Goal: Check status: Check status

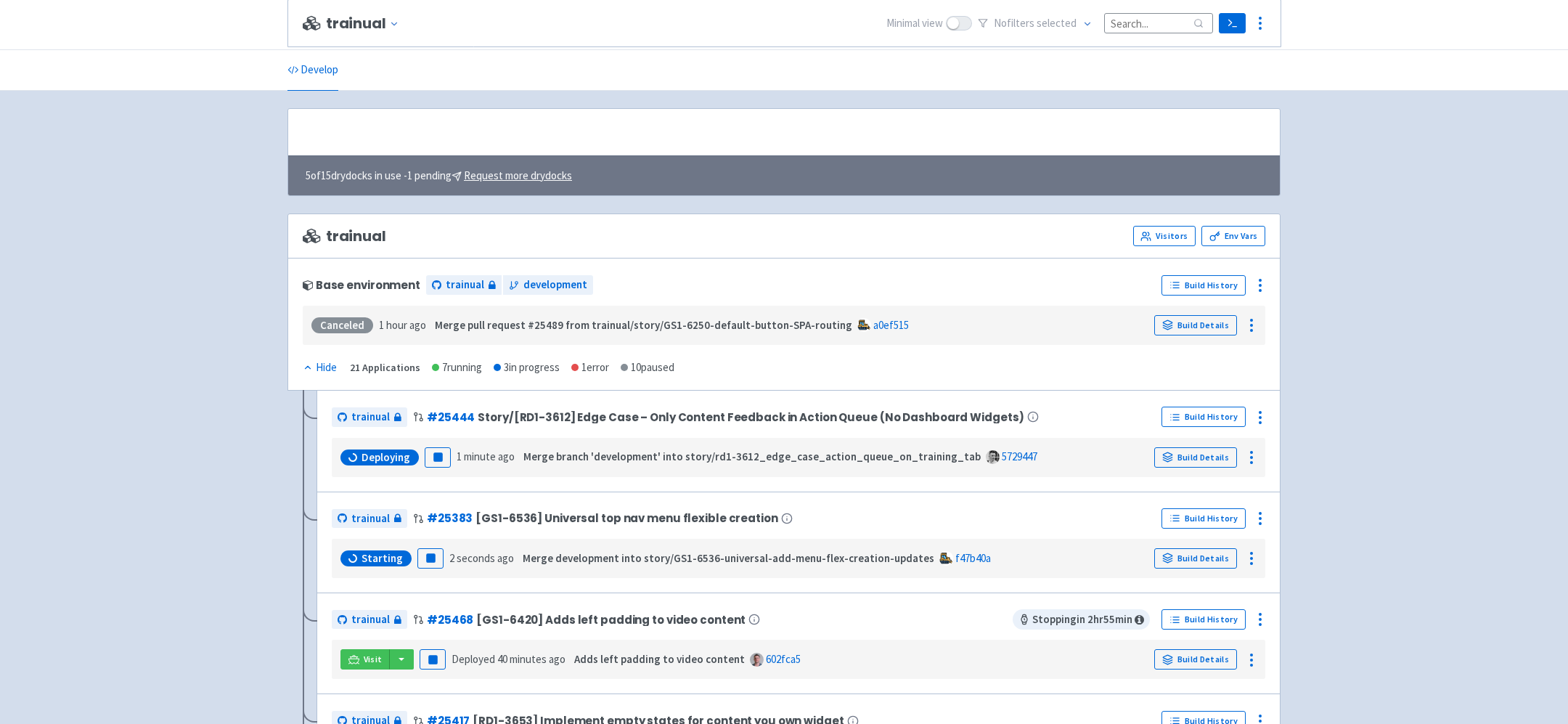
scroll to position [358, 0]
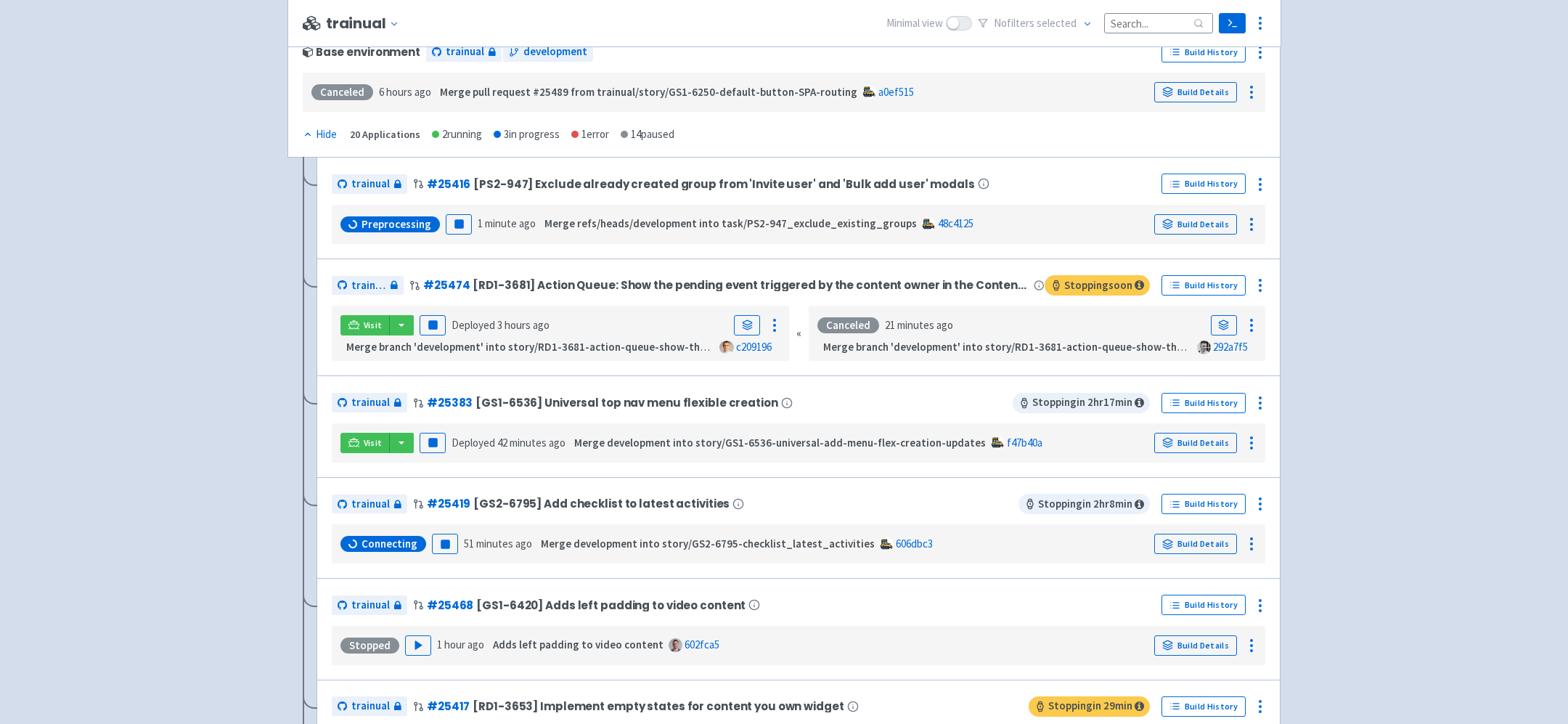
scroll to position [185, 0]
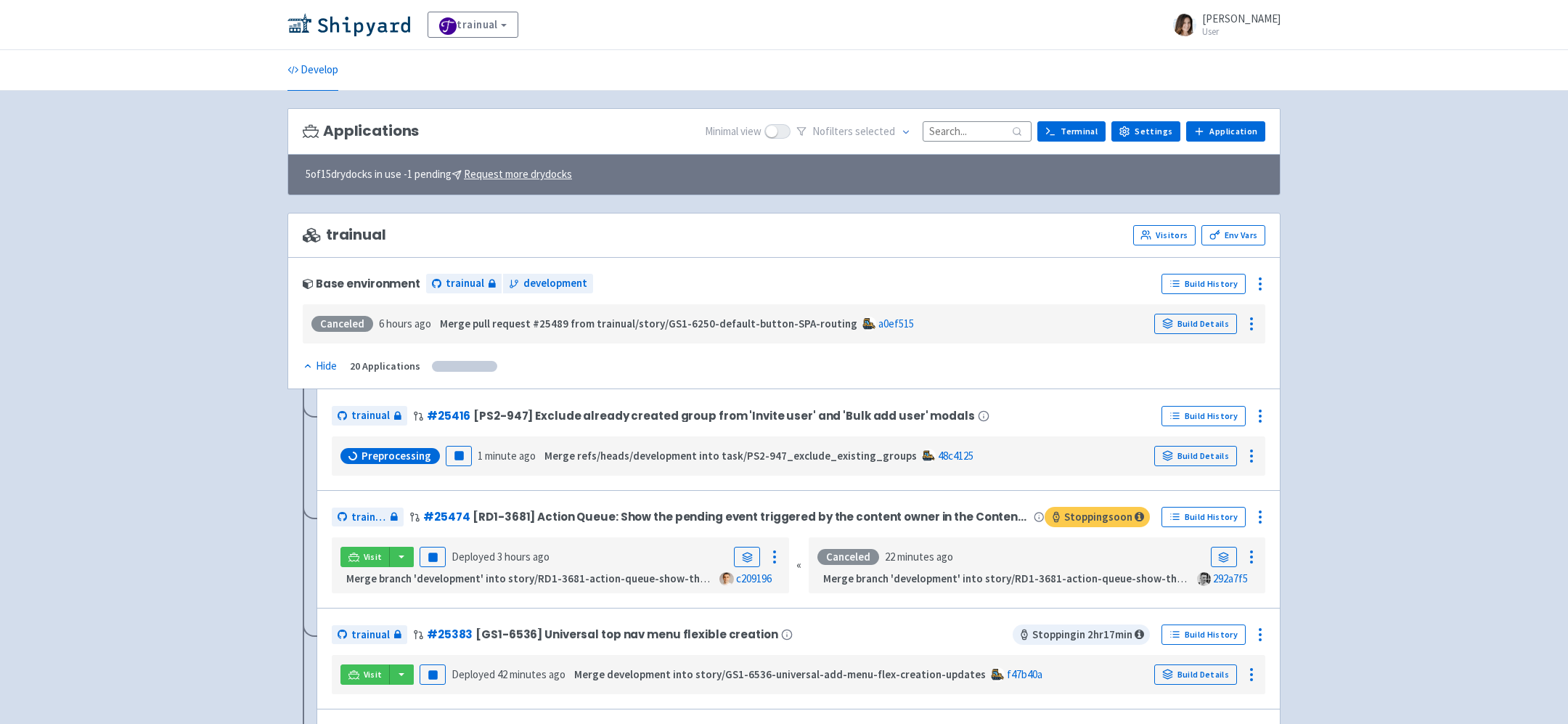
click at [963, 120] on div "No filter s selected" at bounding box center [914, 131] width 235 height 22
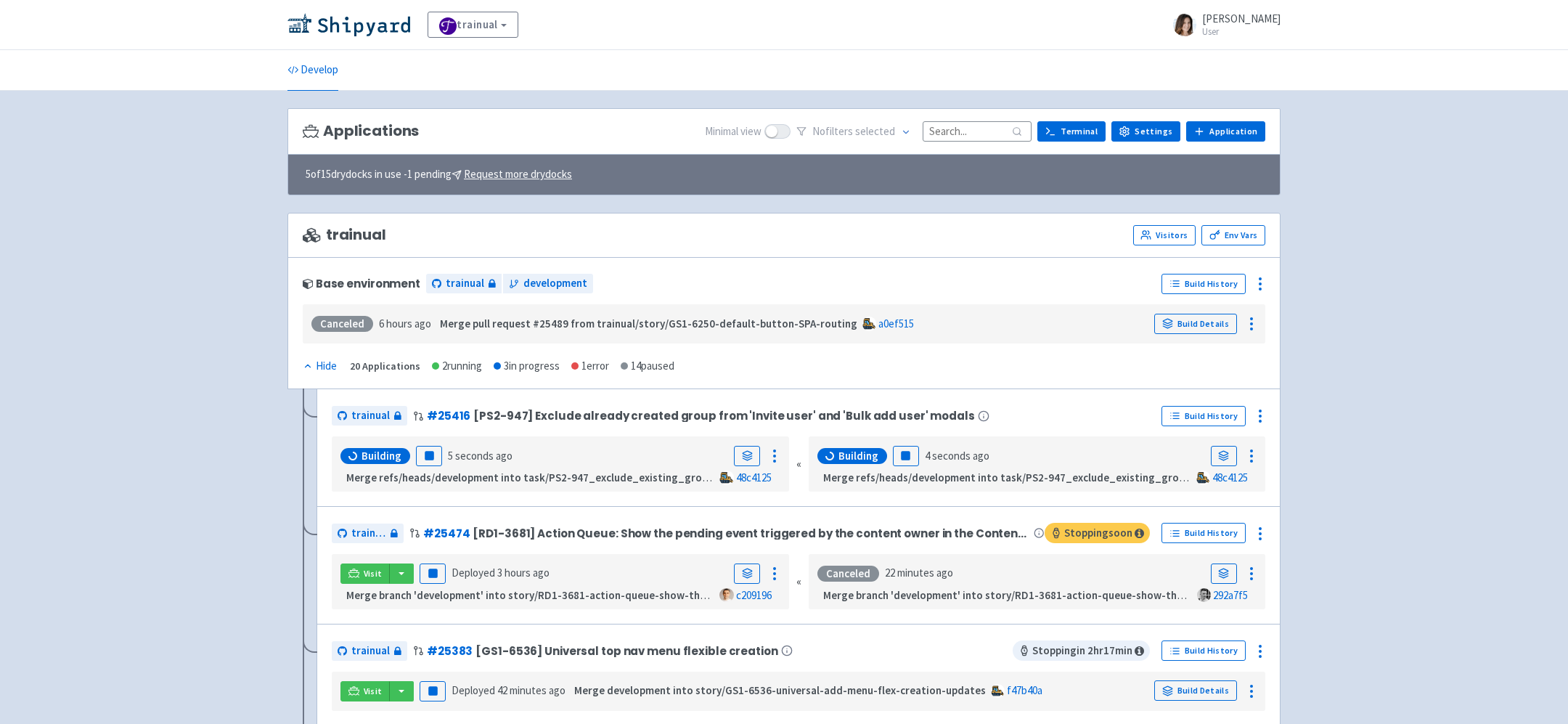
click at [967, 125] on input at bounding box center [977, 131] width 109 height 20
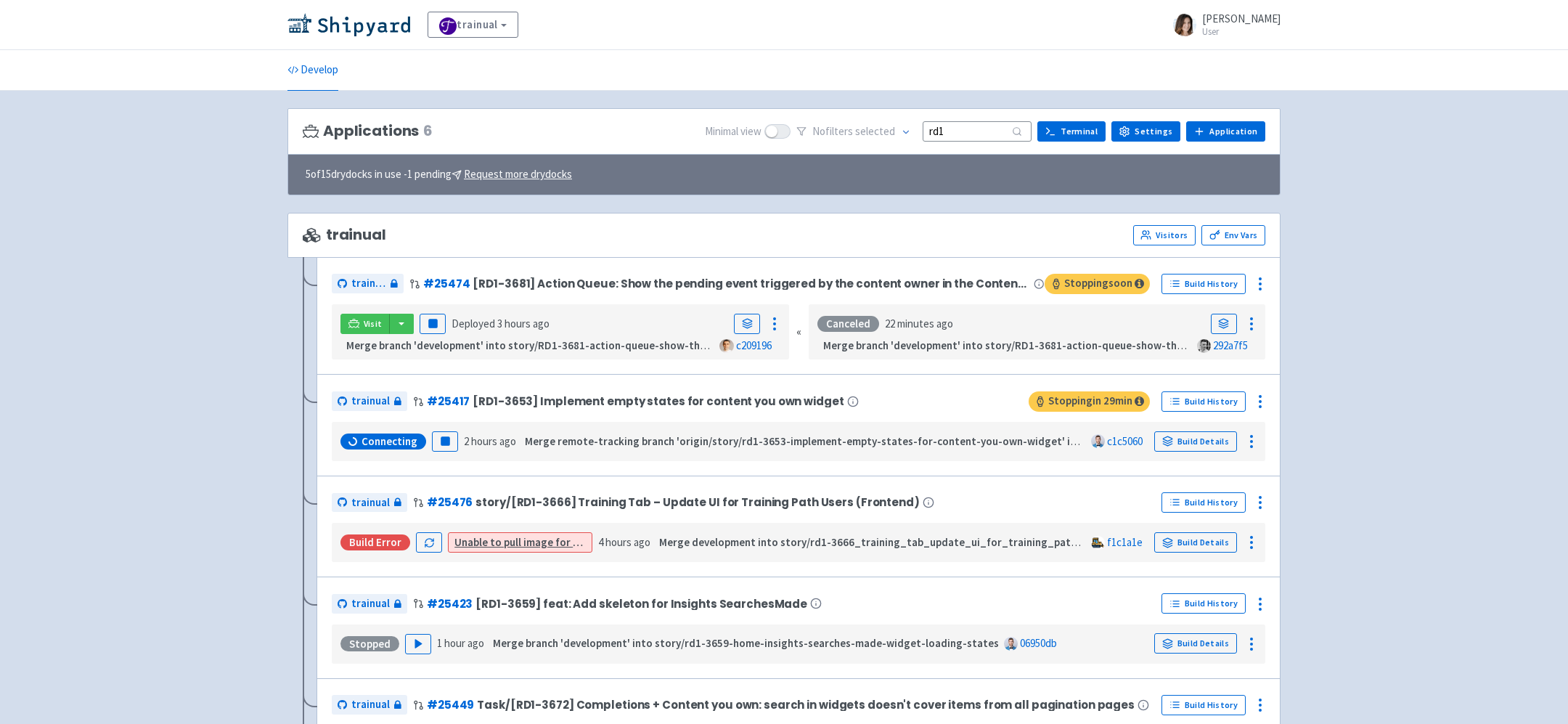
type input "rd1"
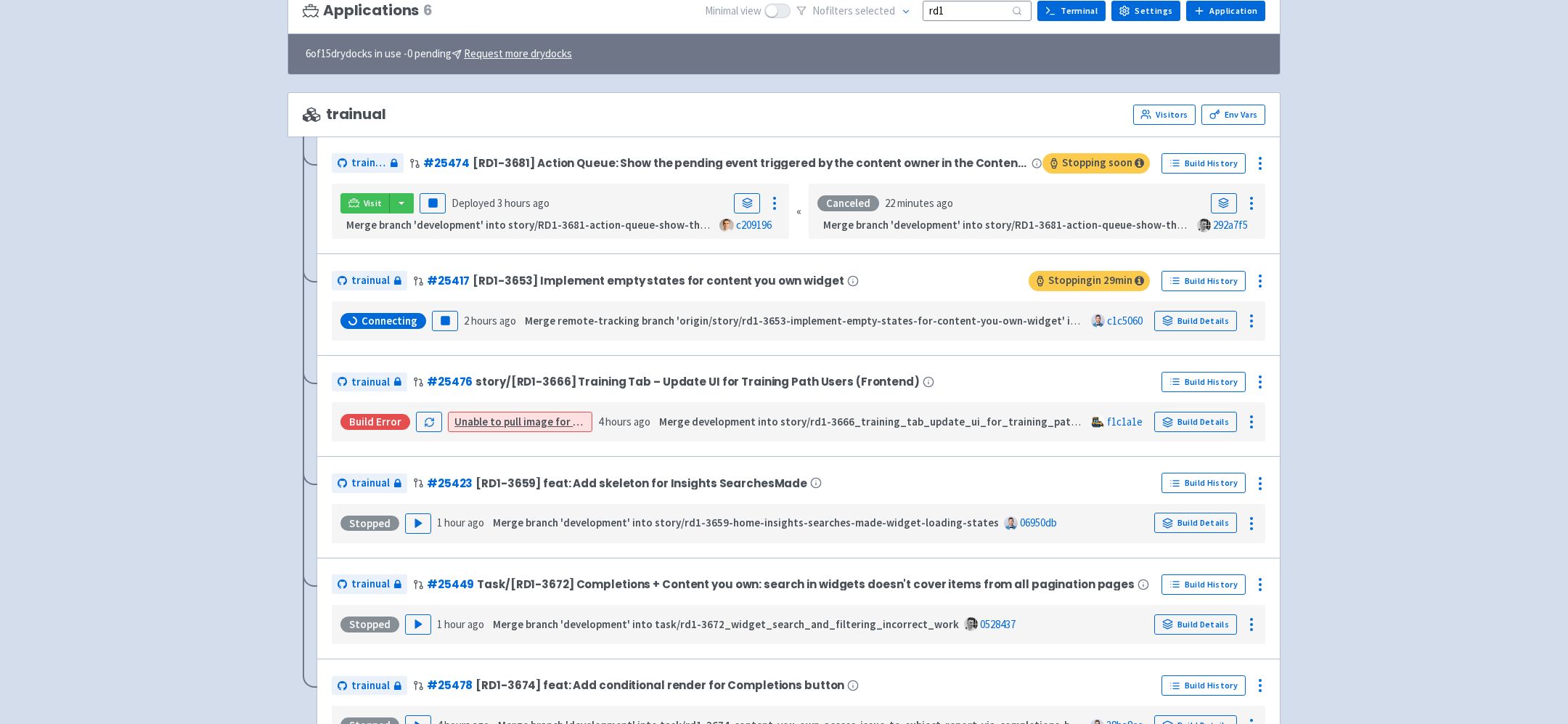
scroll to position [134, 0]
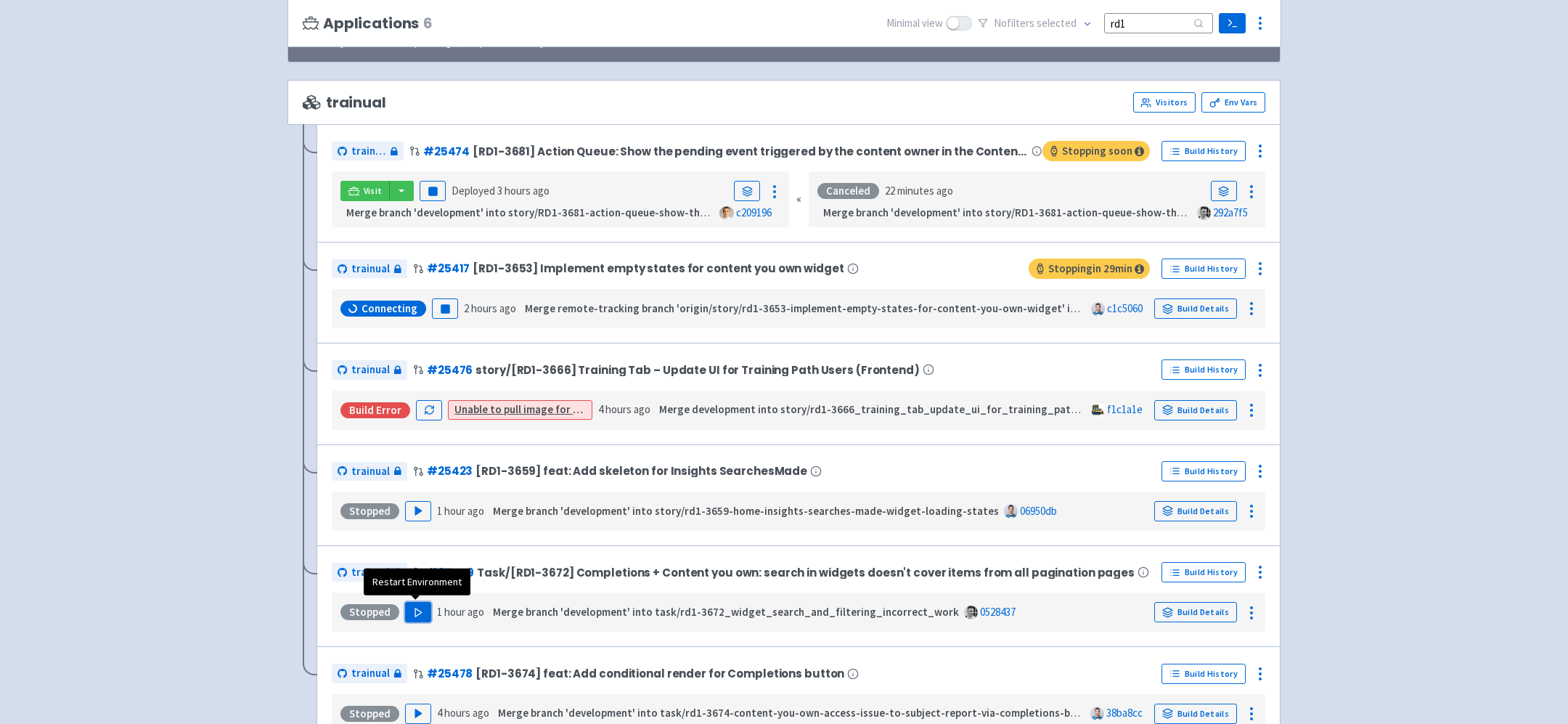
click at [413, 607] on icon "button" at bounding box center [418, 612] width 11 height 11
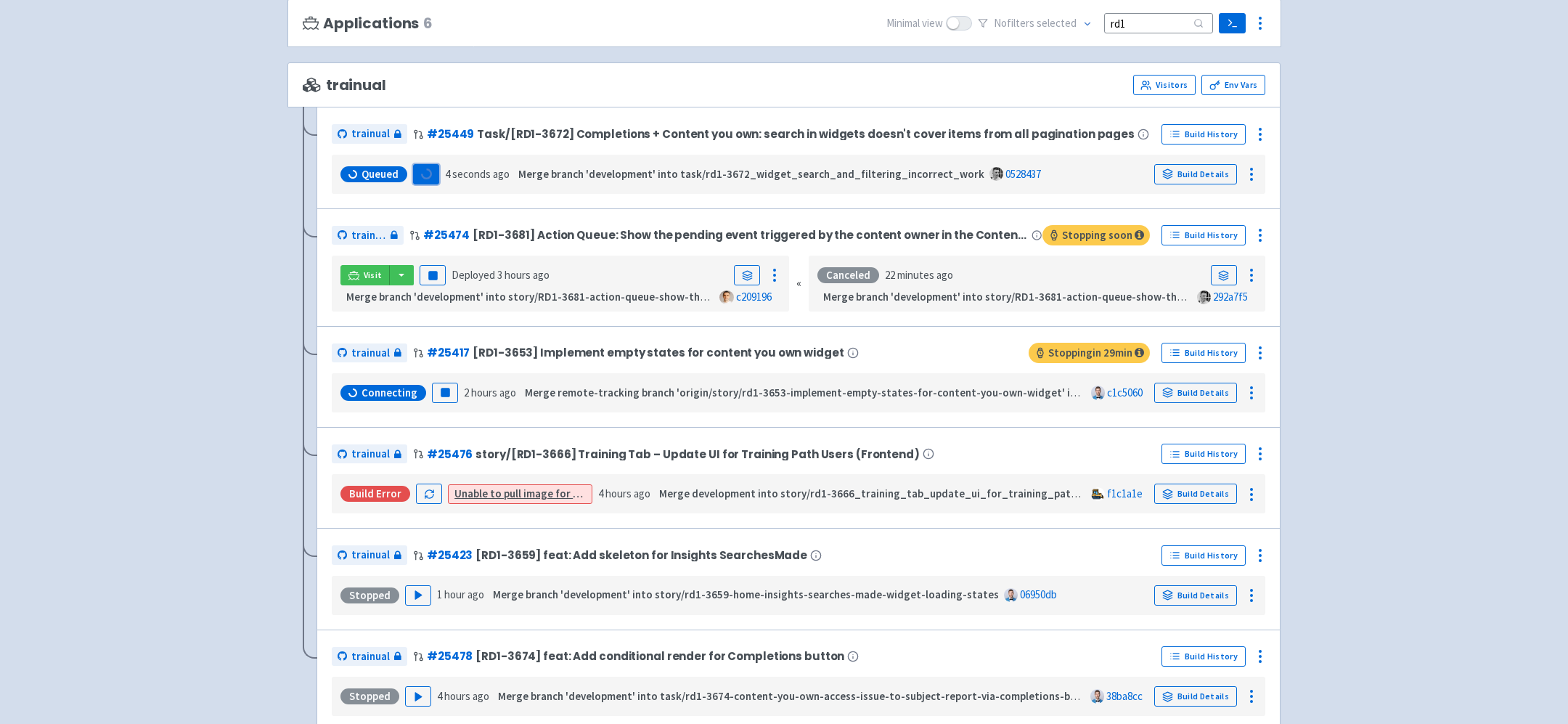
scroll to position [157, 0]
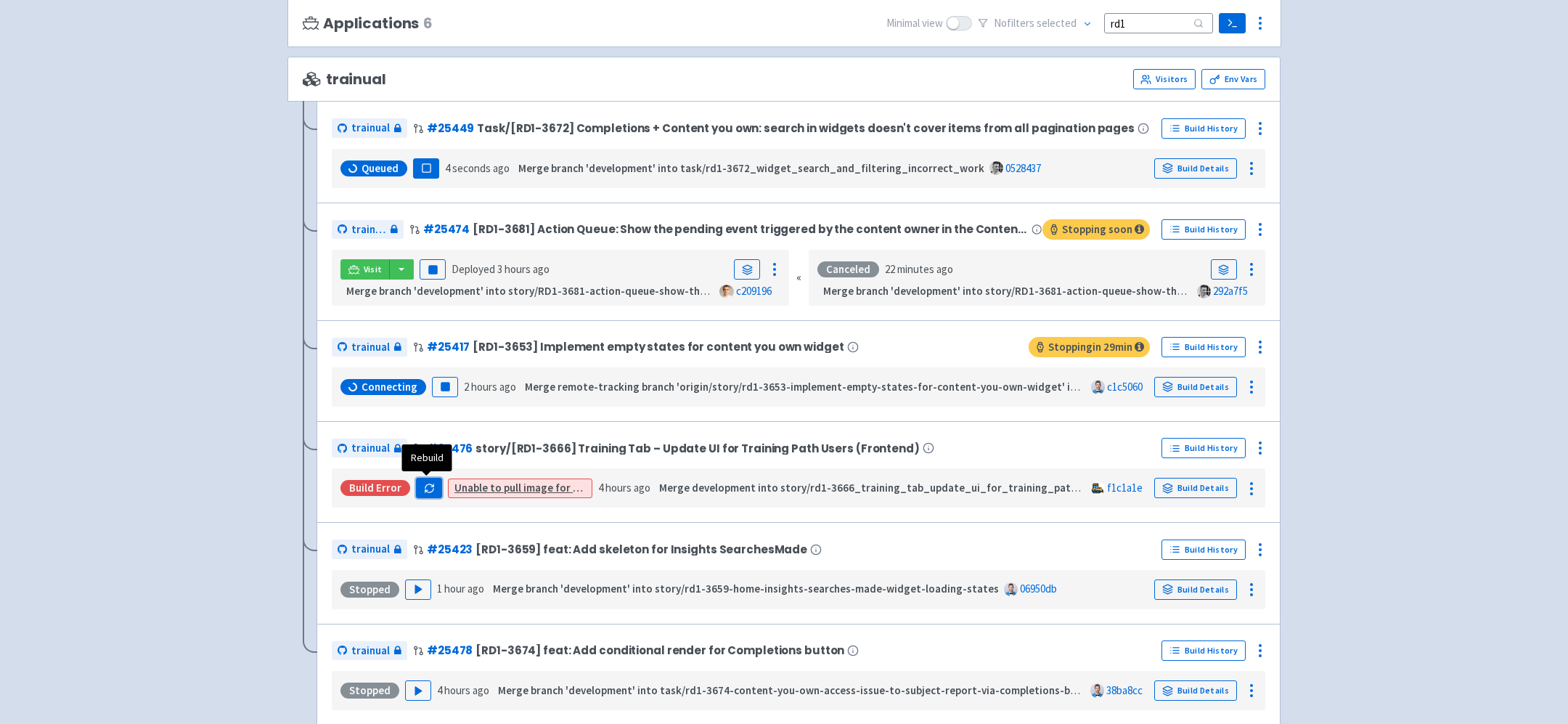
click at [426, 487] on icon "button" at bounding box center [429, 487] width 11 height 11
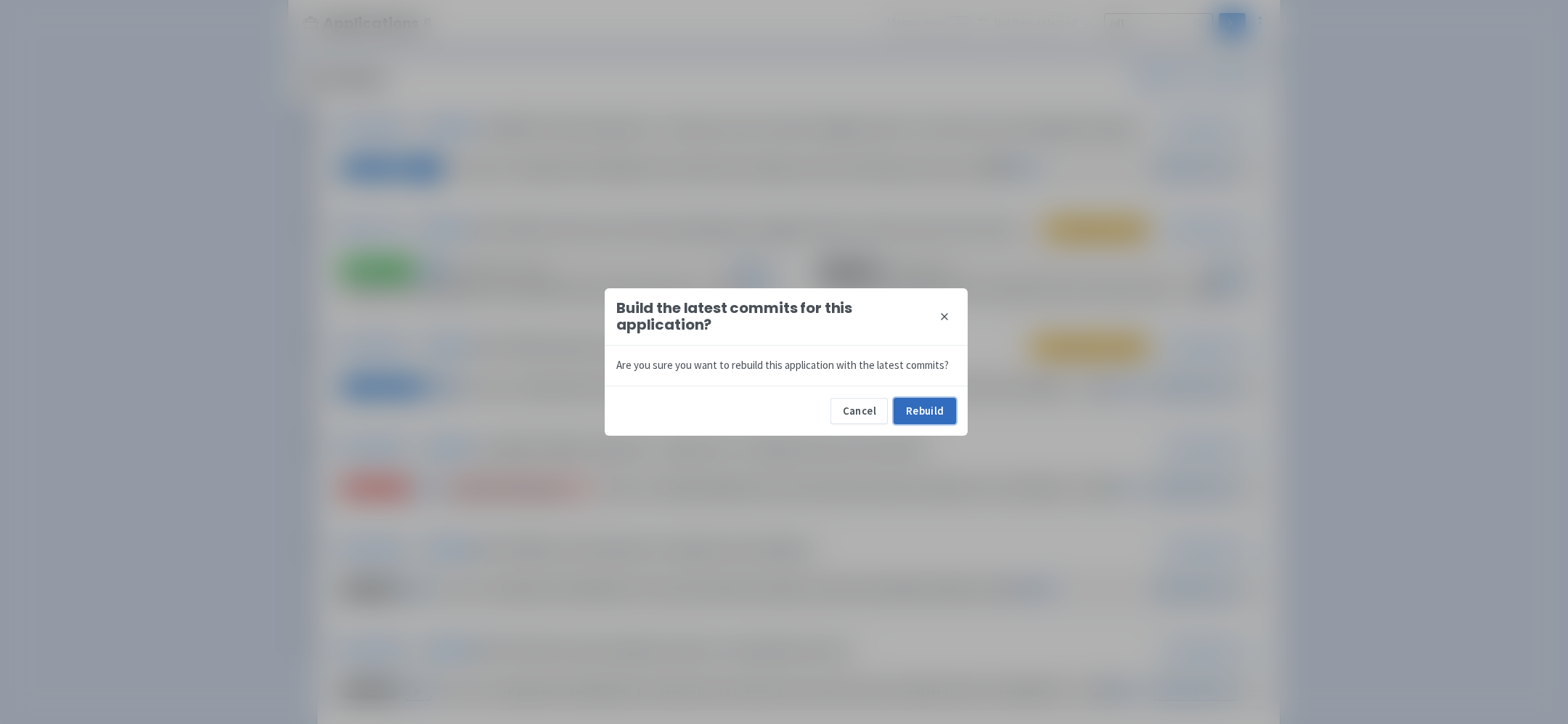
click at [931, 403] on button "Rebuild" at bounding box center [925, 411] width 63 height 26
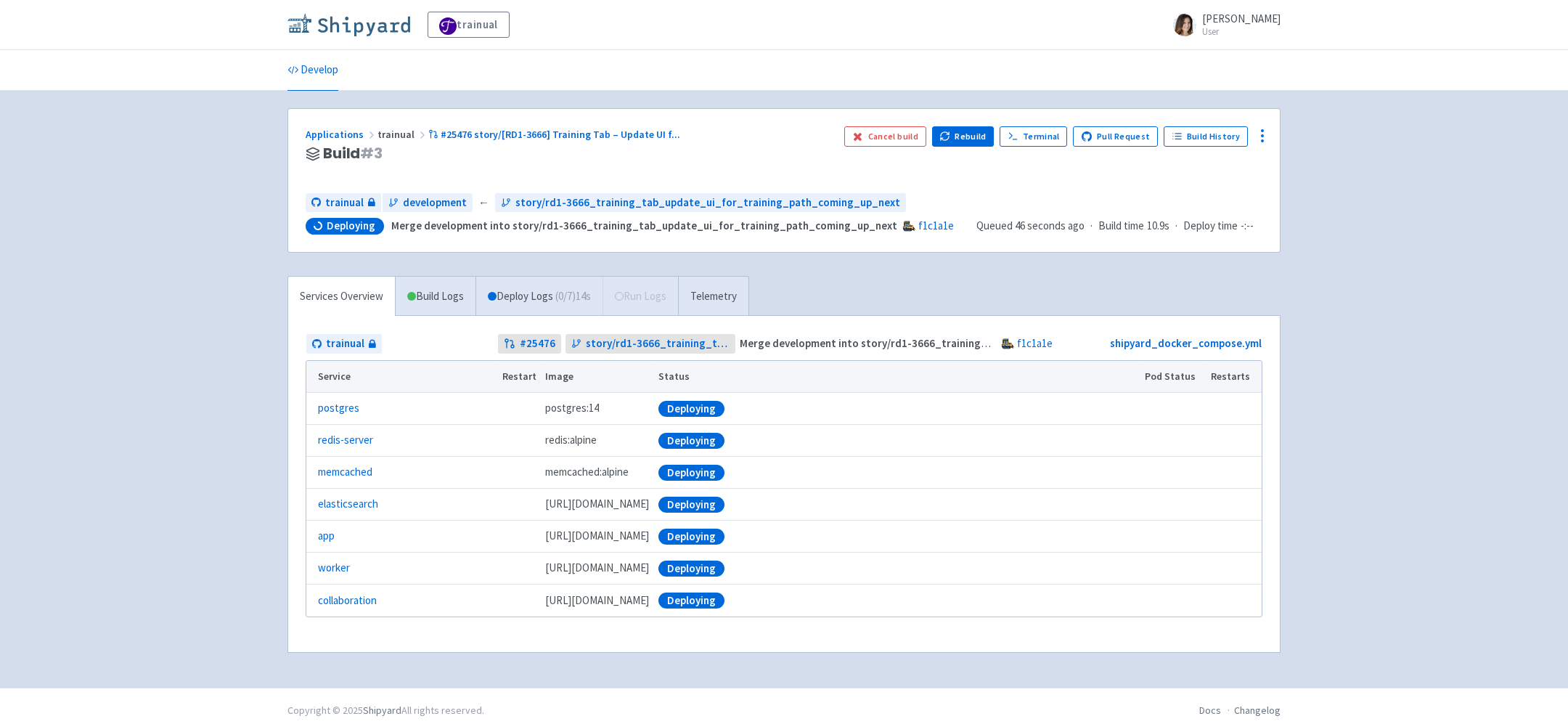
click at [355, 21] on img at bounding box center [349, 25] width 123 height 23
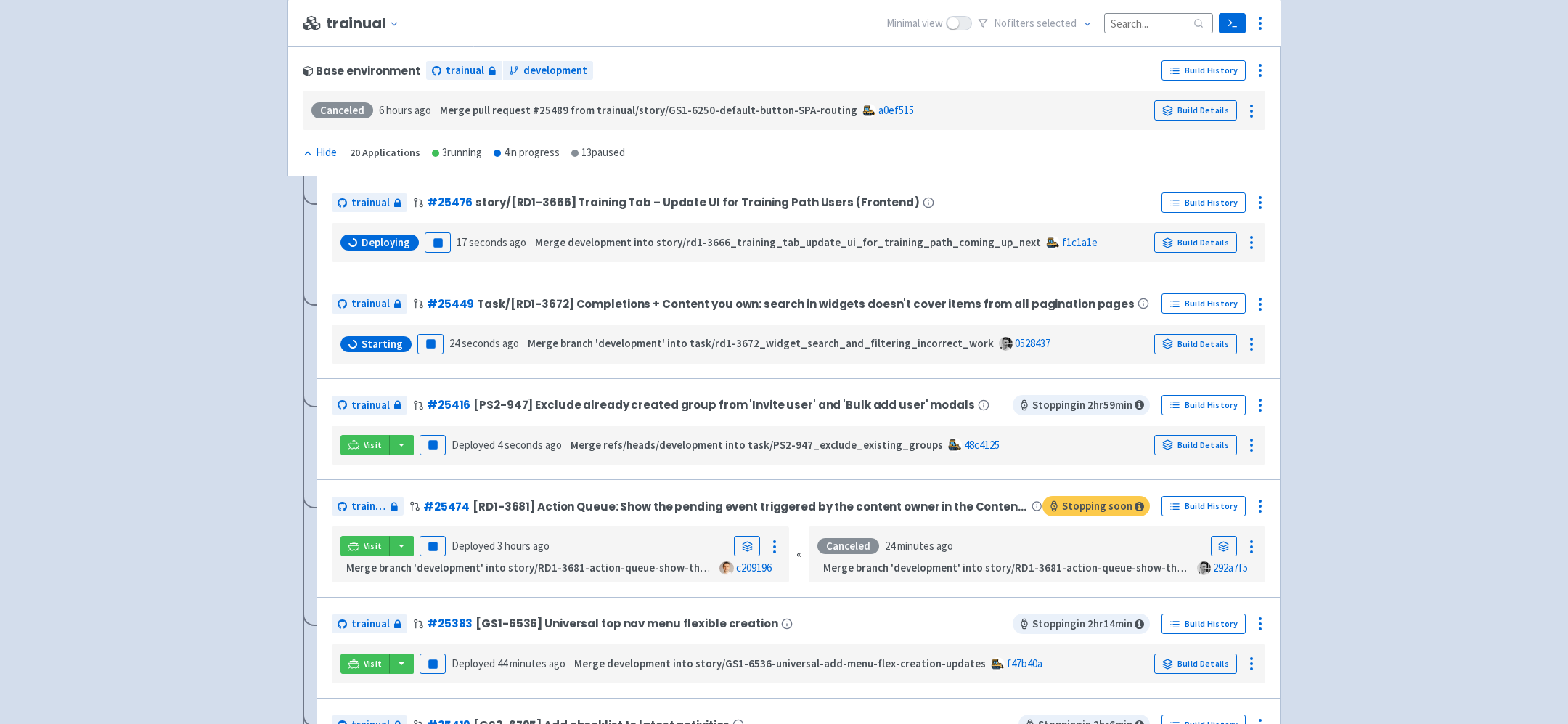
scroll to position [215, 0]
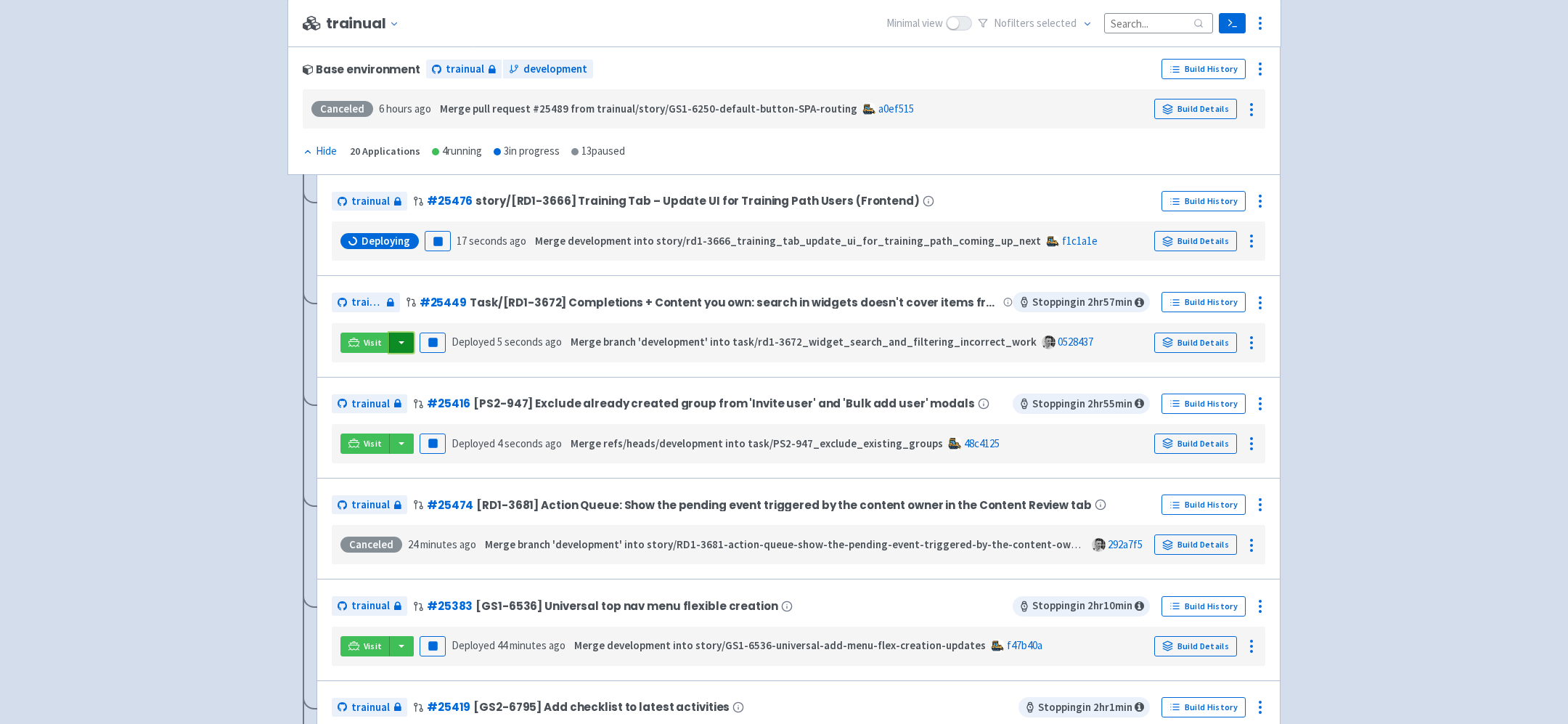
click at [394, 336] on button "button" at bounding box center [402, 342] width 25 height 21
click at [459, 369] on link "trainual (admin)" at bounding box center [456, 371] width 136 height 22
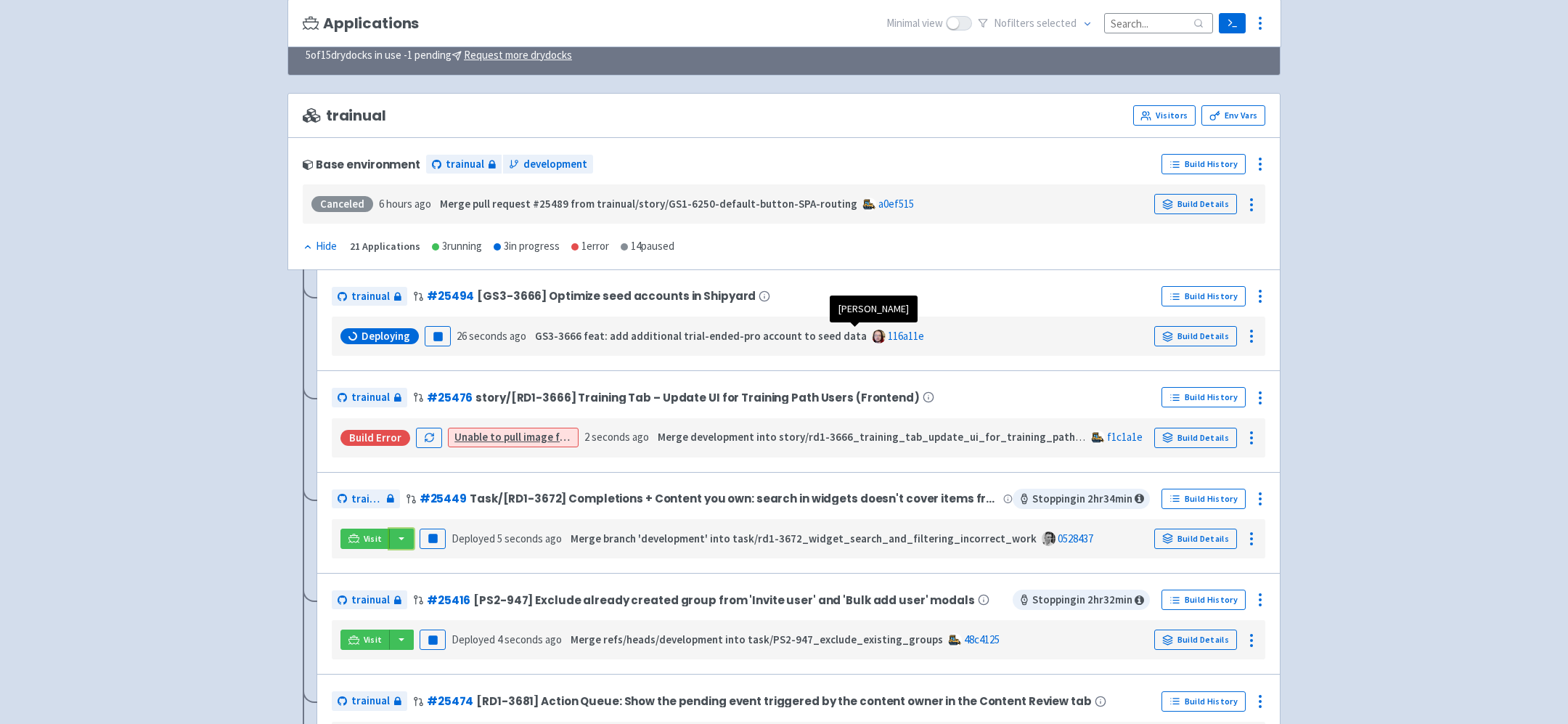
scroll to position [127, 0]
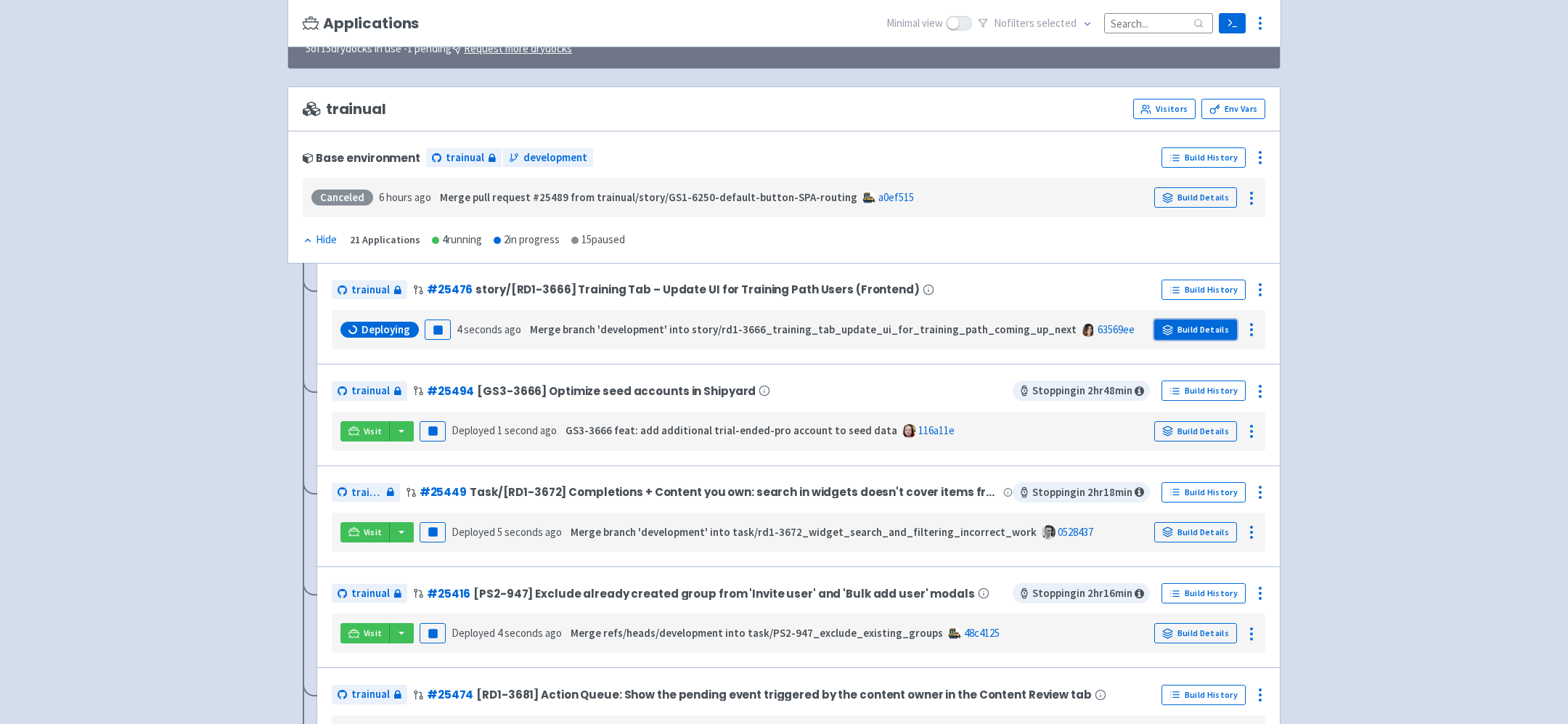
click at [1197, 331] on link "Build Details" at bounding box center [1196, 329] width 82 height 21
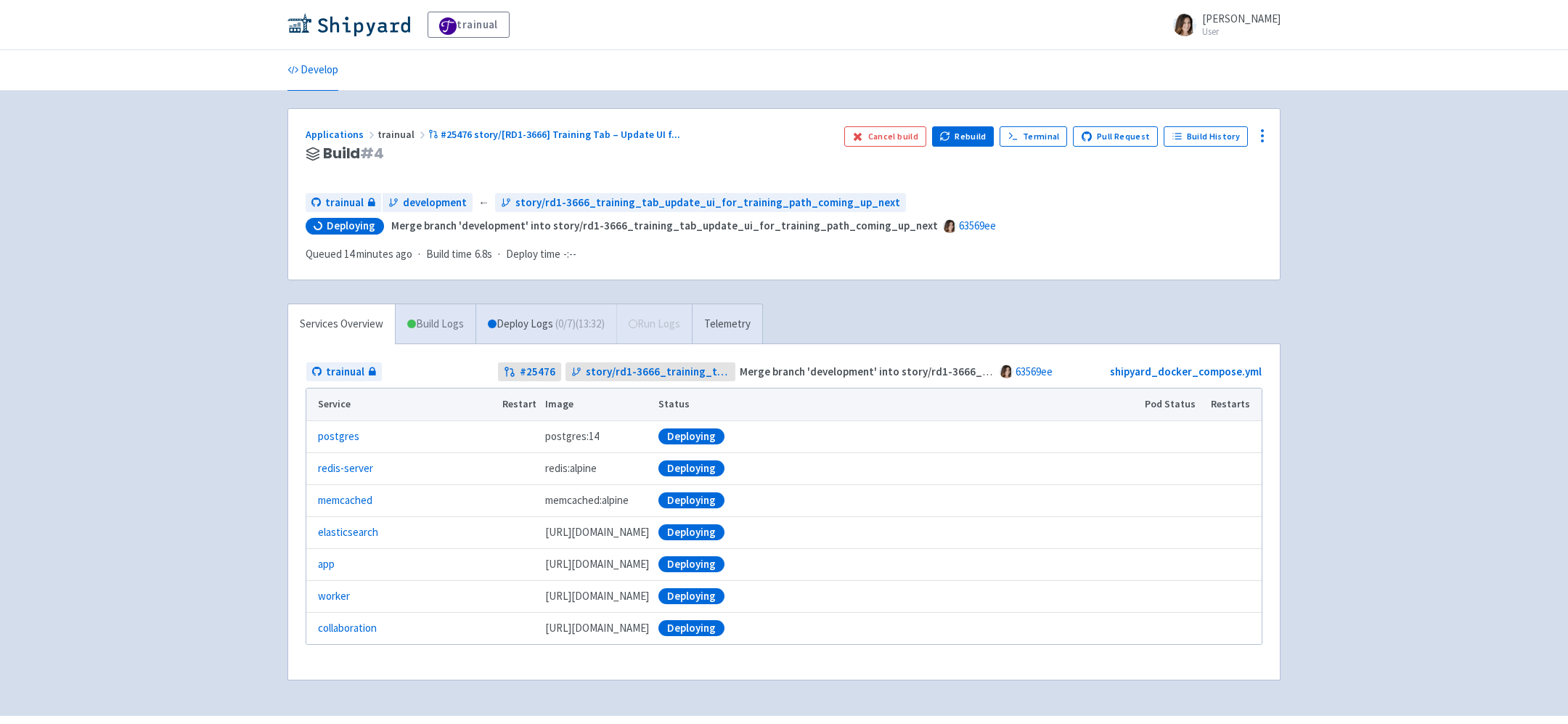
click at [448, 304] on link "Build Logs" at bounding box center [436, 324] width 80 height 40
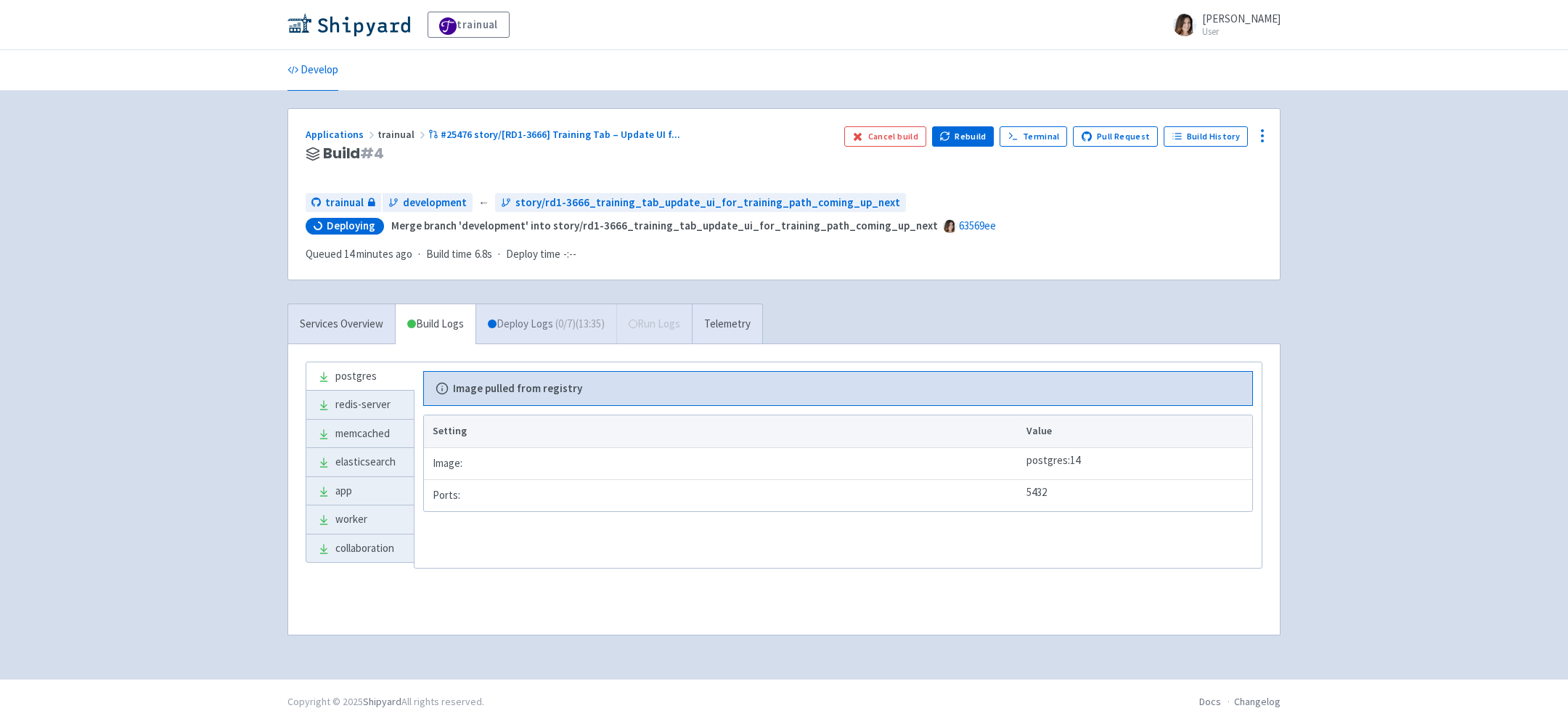
click at [510, 304] on link "Deploy Logs ( 0 / 7 ) (13:35)" at bounding box center [546, 324] width 141 height 40
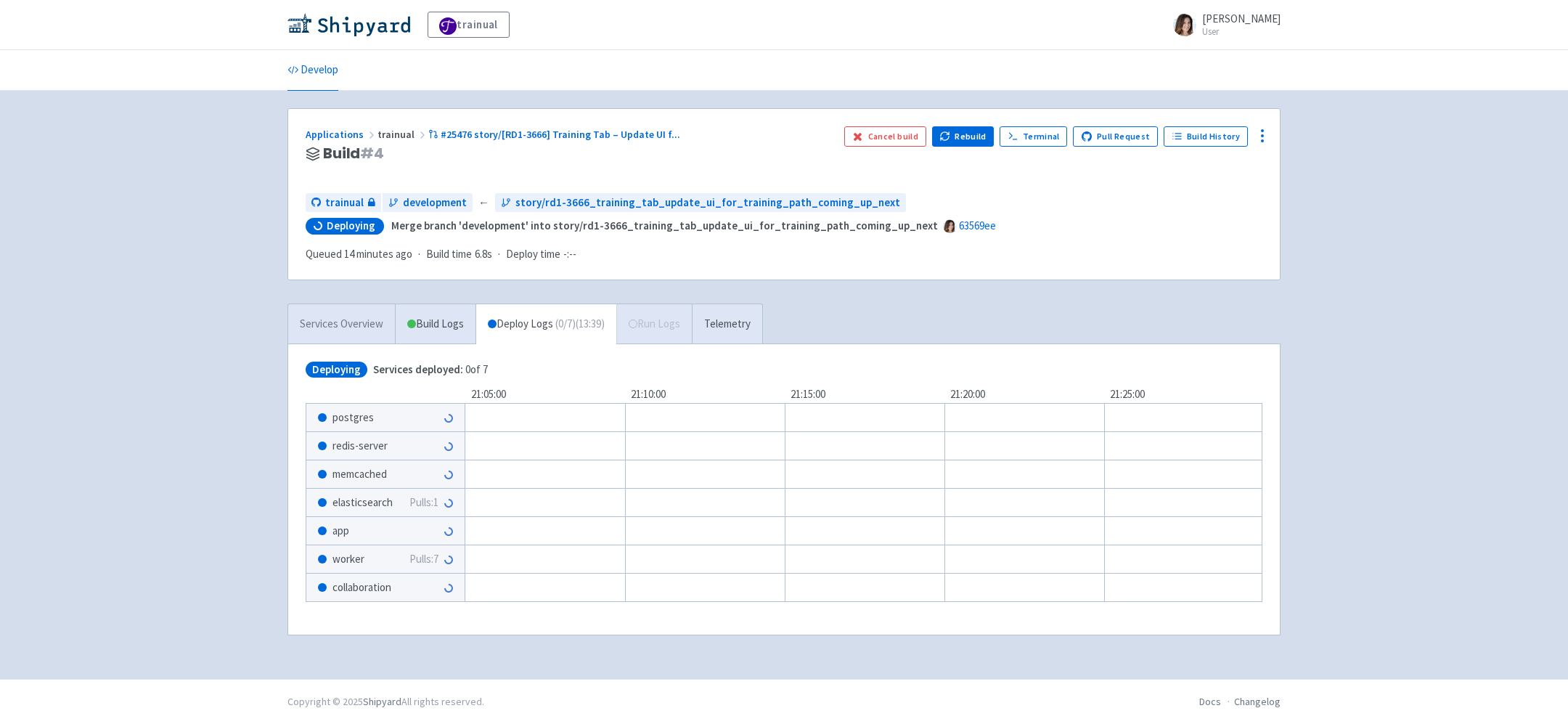
click at [342, 304] on link "Services Overview" at bounding box center [341, 324] width 106 height 40
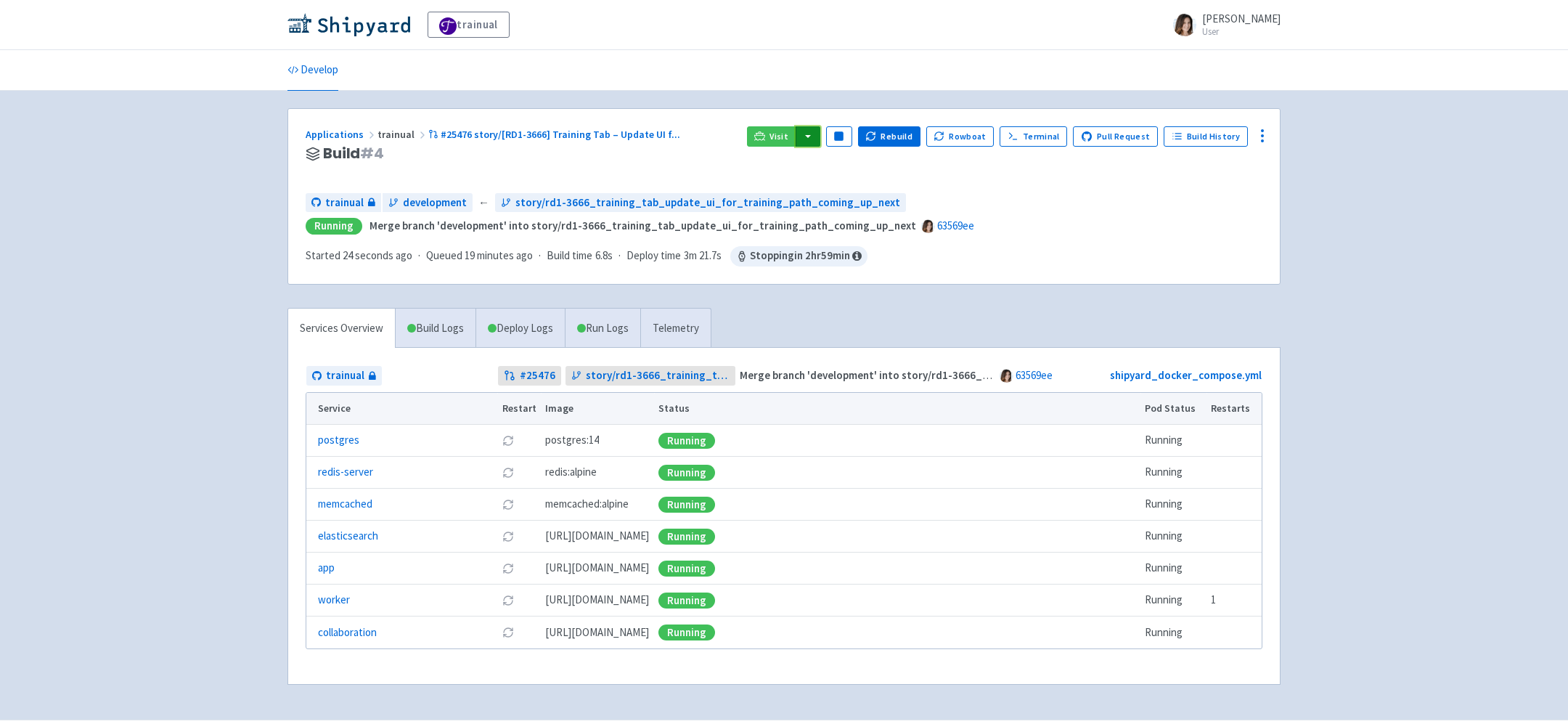
click at [818, 134] on button "button" at bounding box center [808, 136] width 25 height 21
click at [850, 167] on link "trainual (admin)" at bounding box center [862, 165] width 136 height 22
